Goal: Information Seeking & Learning: Understand process/instructions

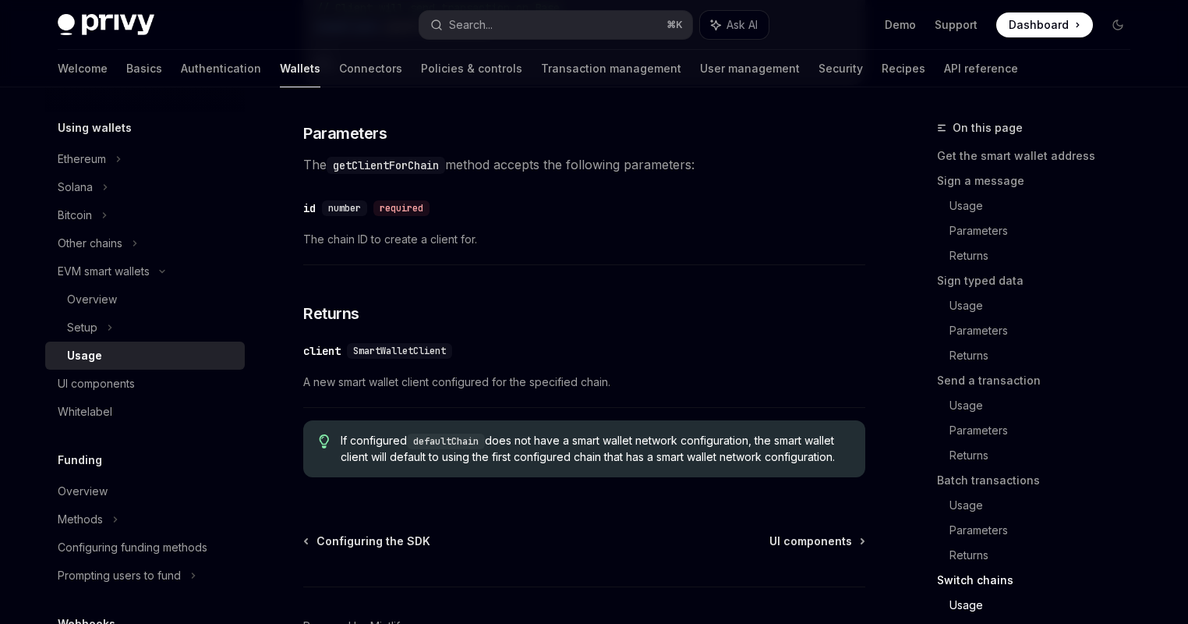
scroll to position [4882, 0]
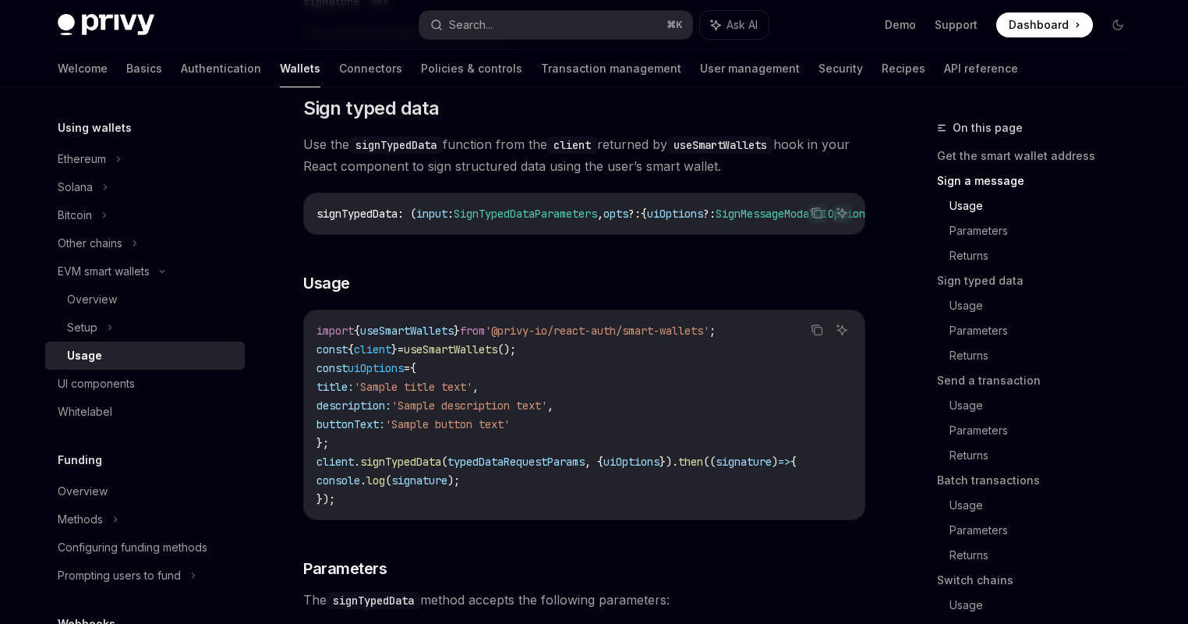
scroll to position [0, 0]
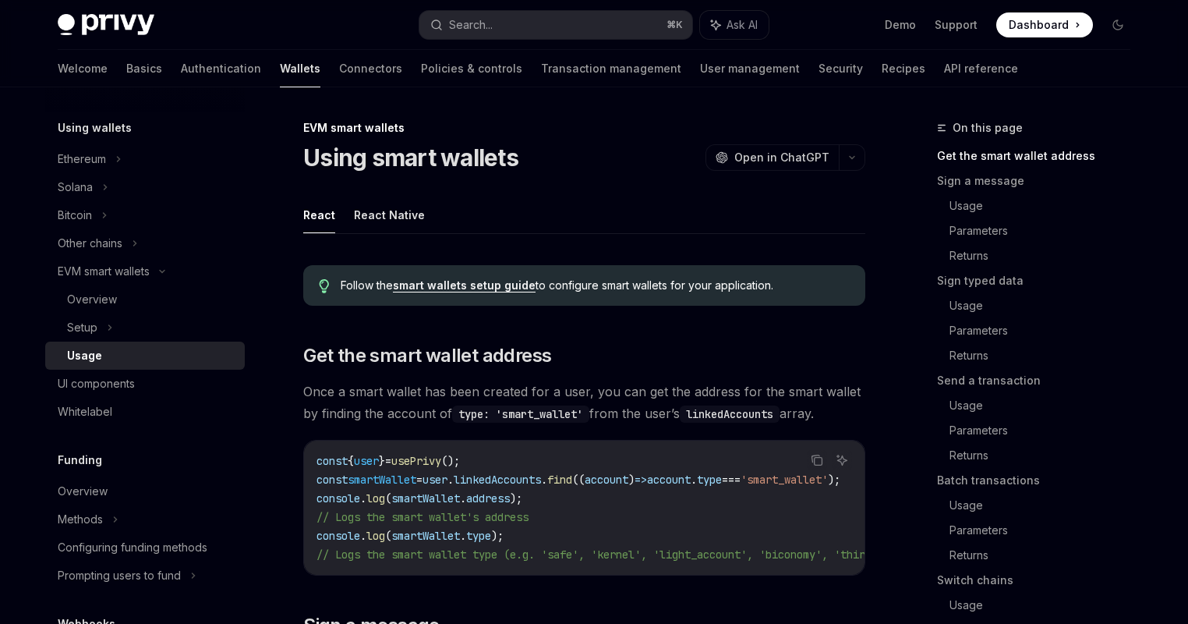
click at [384, 212] on button "React Native" at bounding box center [389, 215] width 71 height 37
click at [316, 218] on button "React" at bounding box center [319, 215] width 32 height 37
click at [394, 204] on button "React Native" at bounding box center [389, 215] width 71 height 37
click at [309, 206] on button "React" at bounding box center [319, 215] width 32 height 37
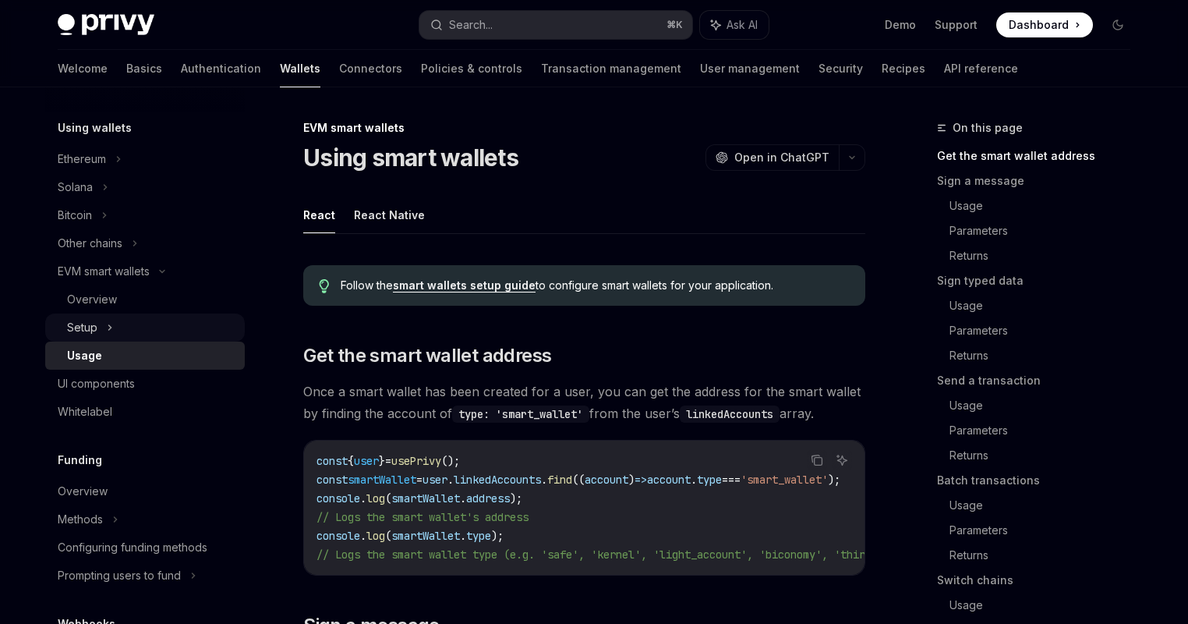
click at [124, 331] on div "Setup" at bounding box center [145, 327] width 200 height 28
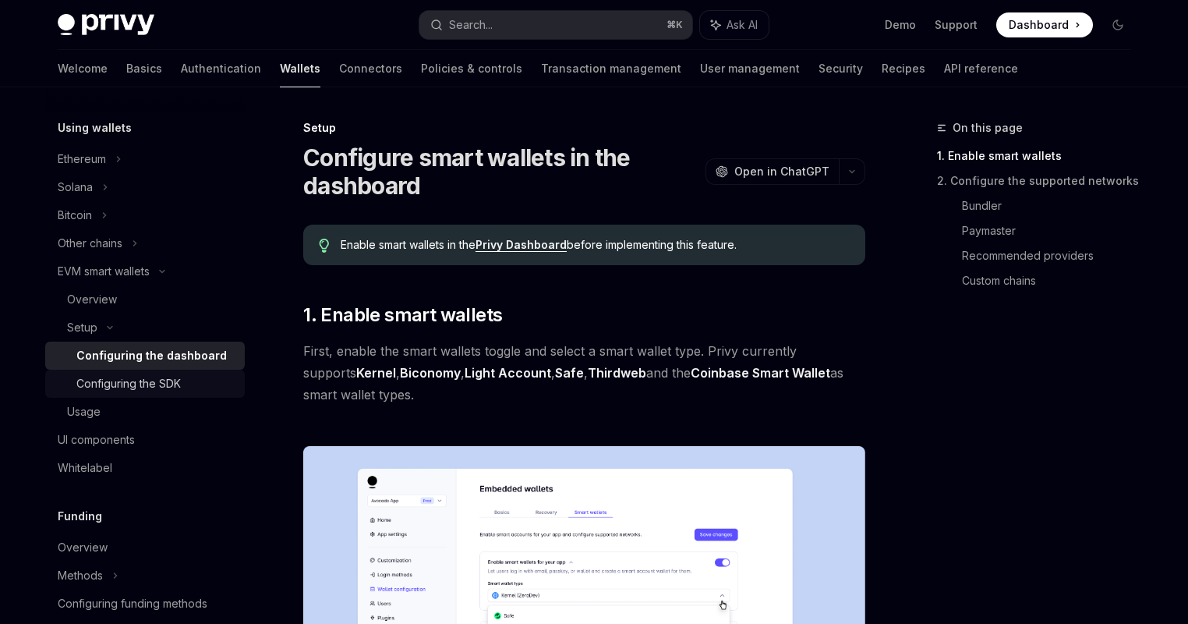
click at [182, 387] on div "Configuring the SDK" at bounding box center [155, 383] width 159 height 19
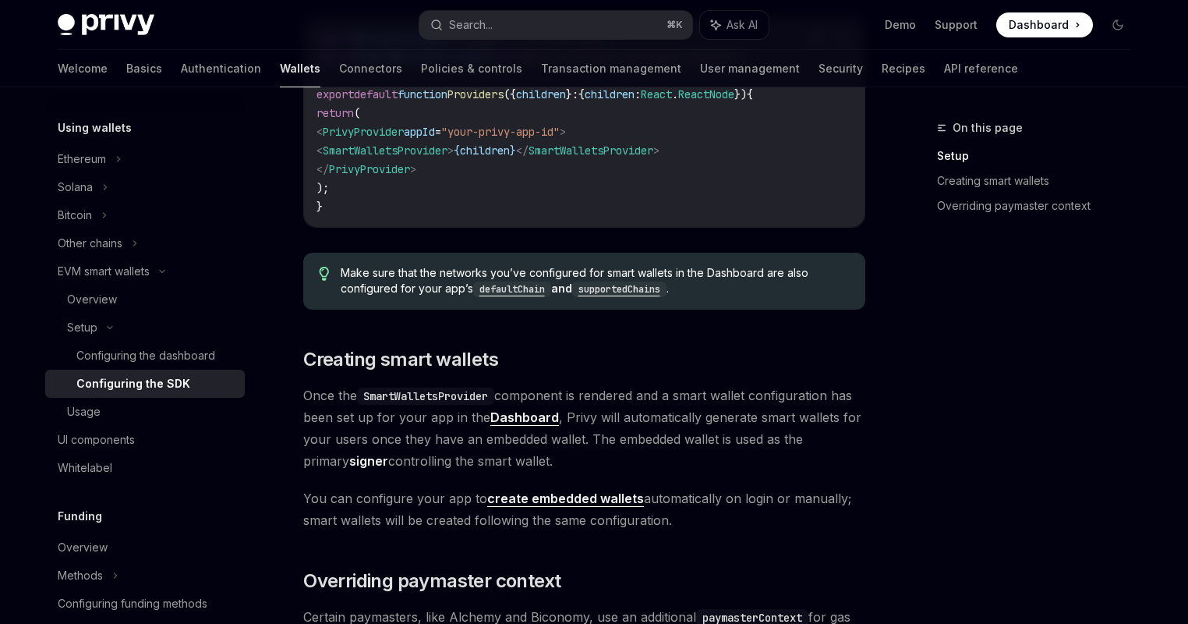
scroll to position [618, 0]
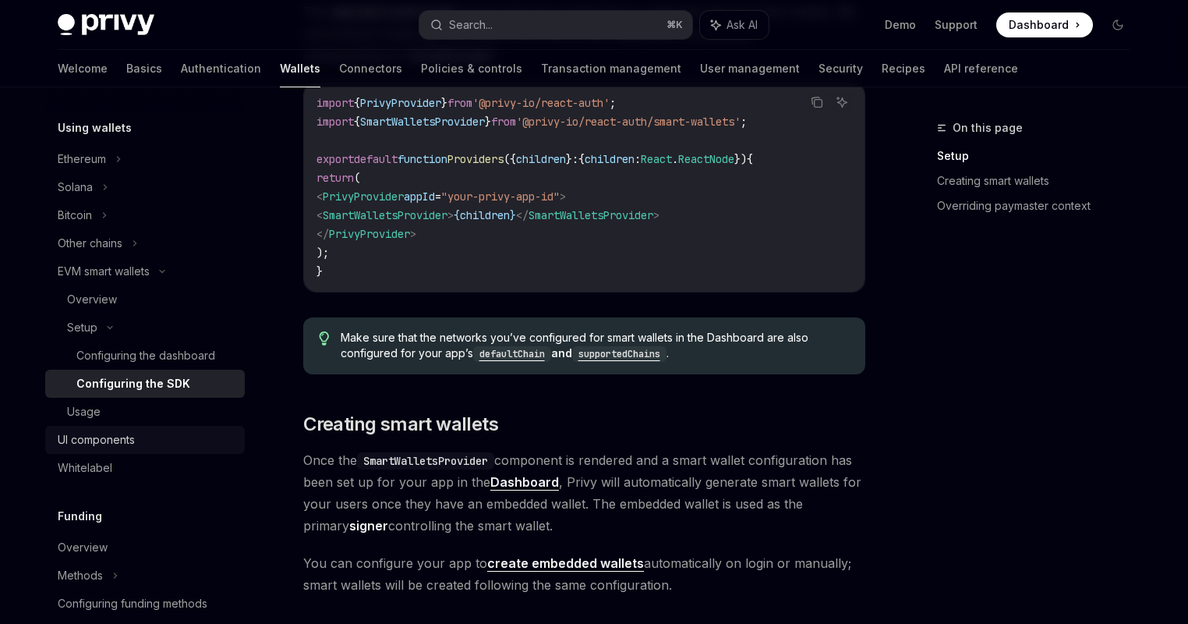
click at [137, 452] on link "UI components" at bounding box center [145, 440] width 200 height 28
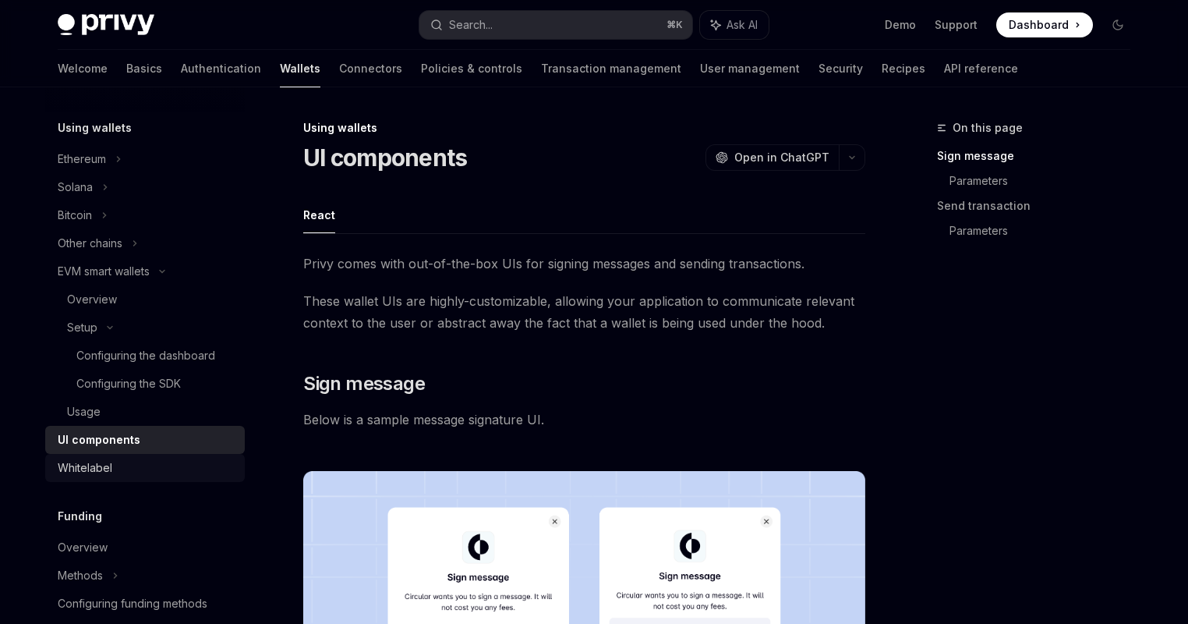
click at [129, 460] on div "Whitelabel" at bounding box center [147, 468] width 178 height 19
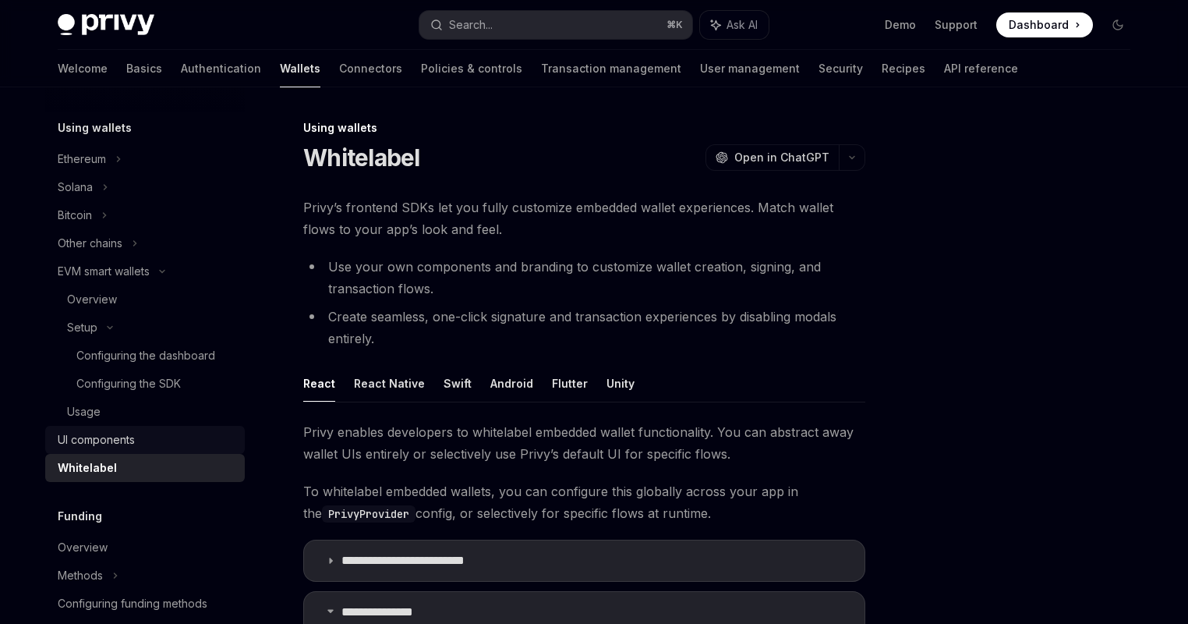
click at [134, 435] on div "UI components" at bounding box center [96, 439] width 77 height 19
type textarea "*"
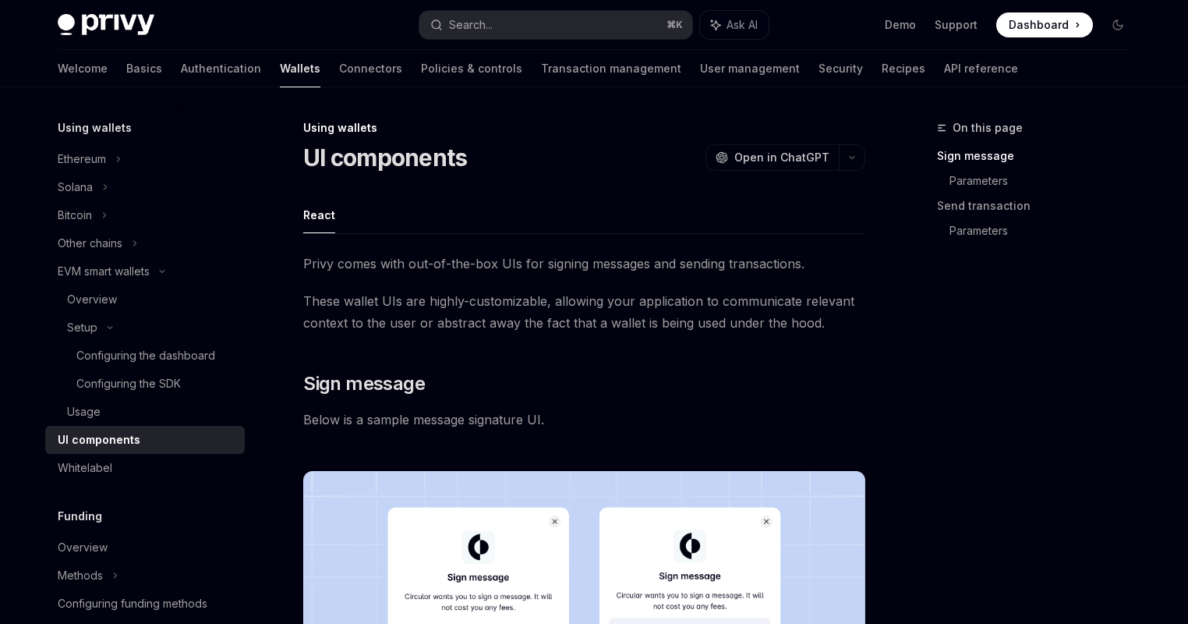
scroll to position [489, 0]
